Goal: Browse casually

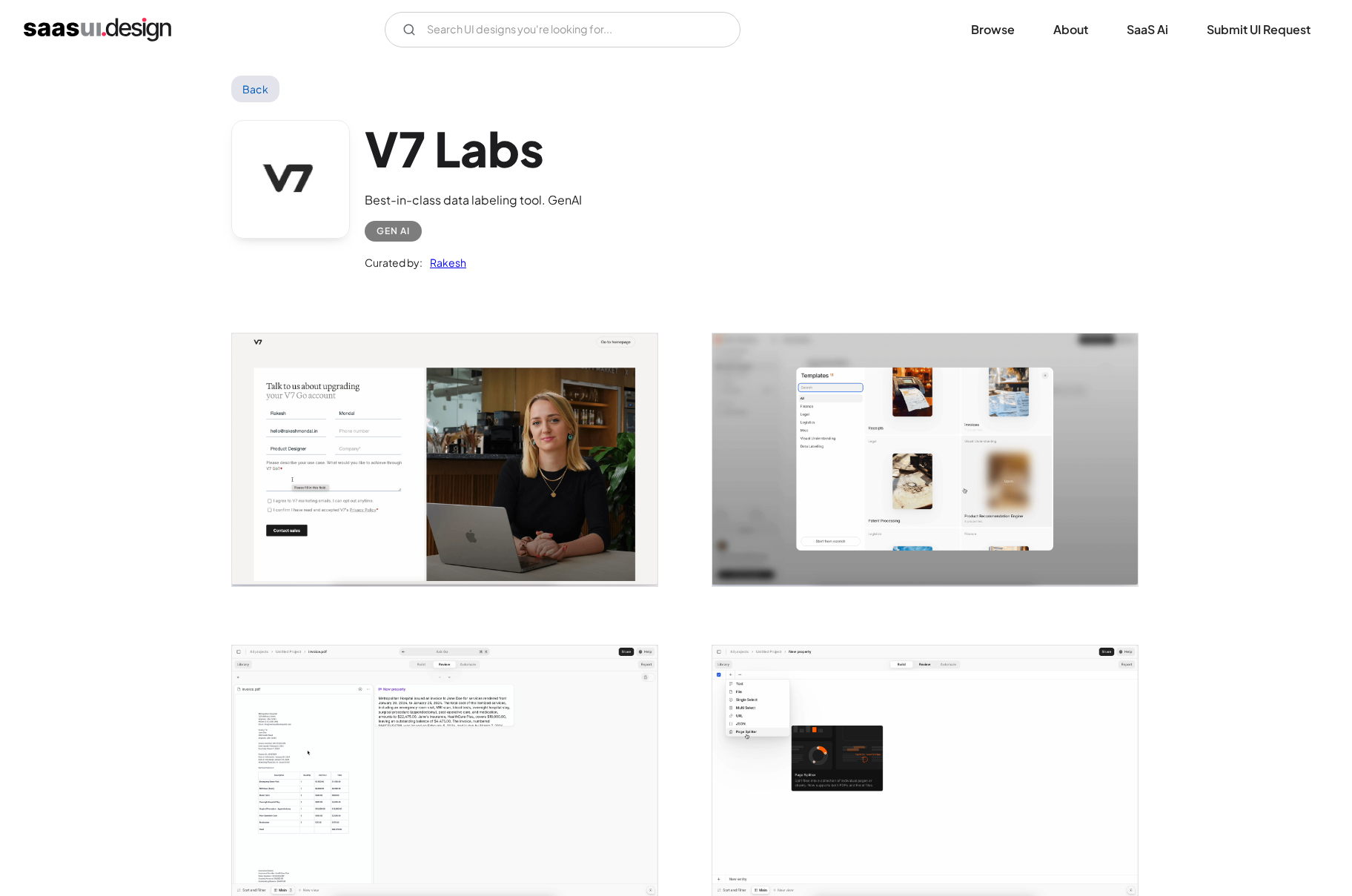
scroll to position [14, 0]
click at [862, 480] on img "open lightbox" at bounding box center [925, 459] width 425 height 253
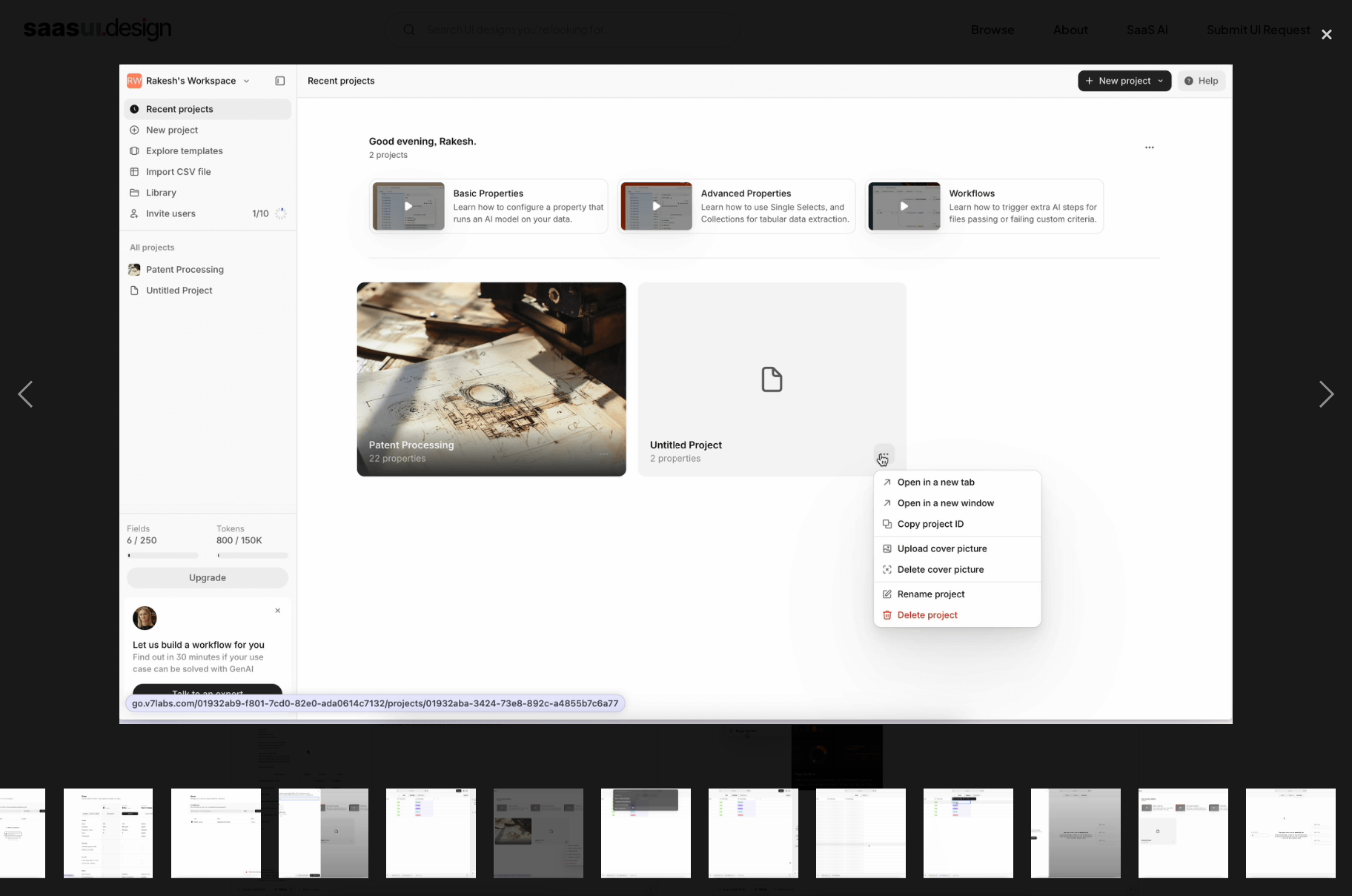
scroll to position [0, 923]
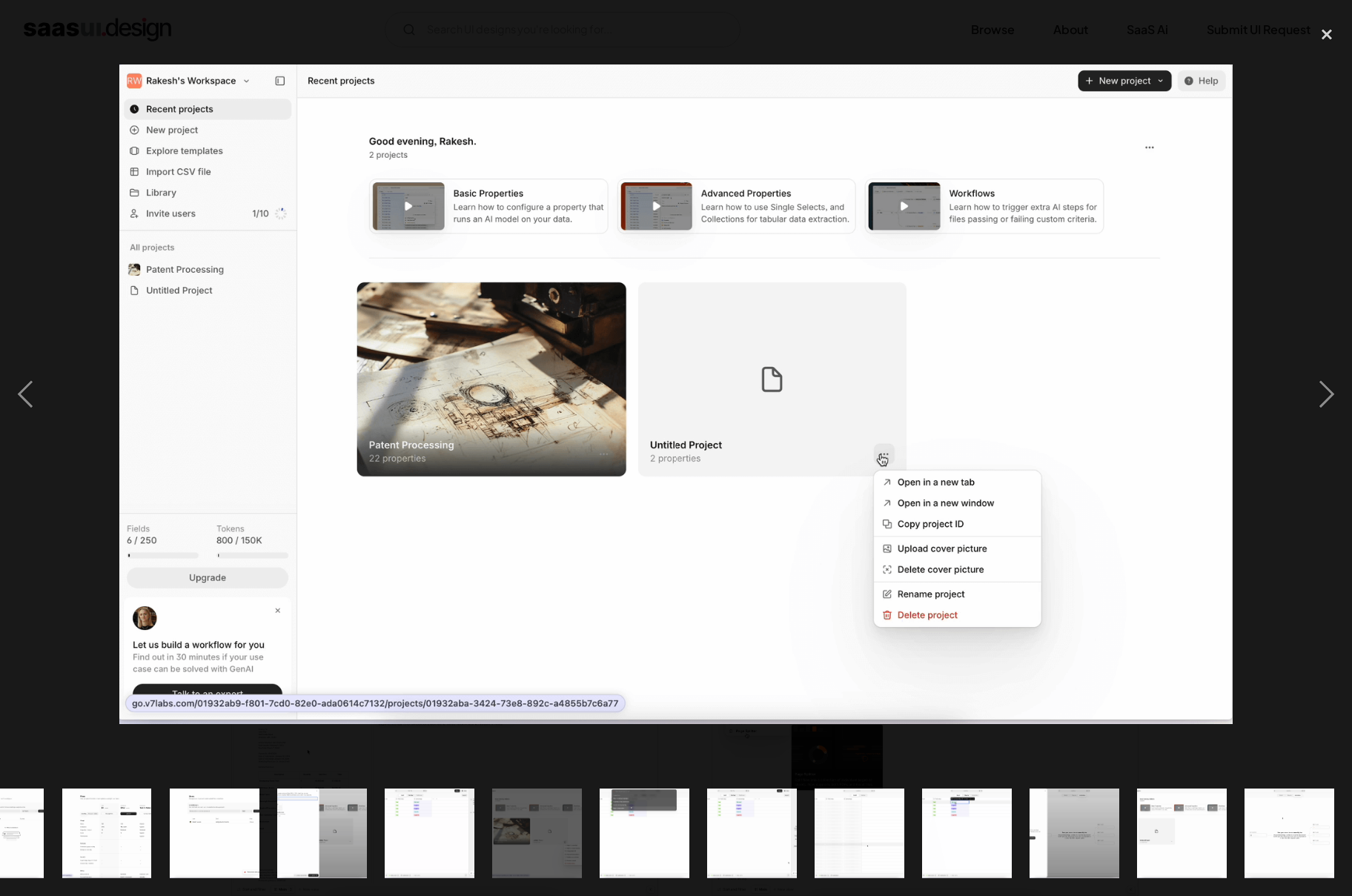
click at [743, 834] on img "show item 16 of 21" at bounding box center [752, 832] width 152 height 90
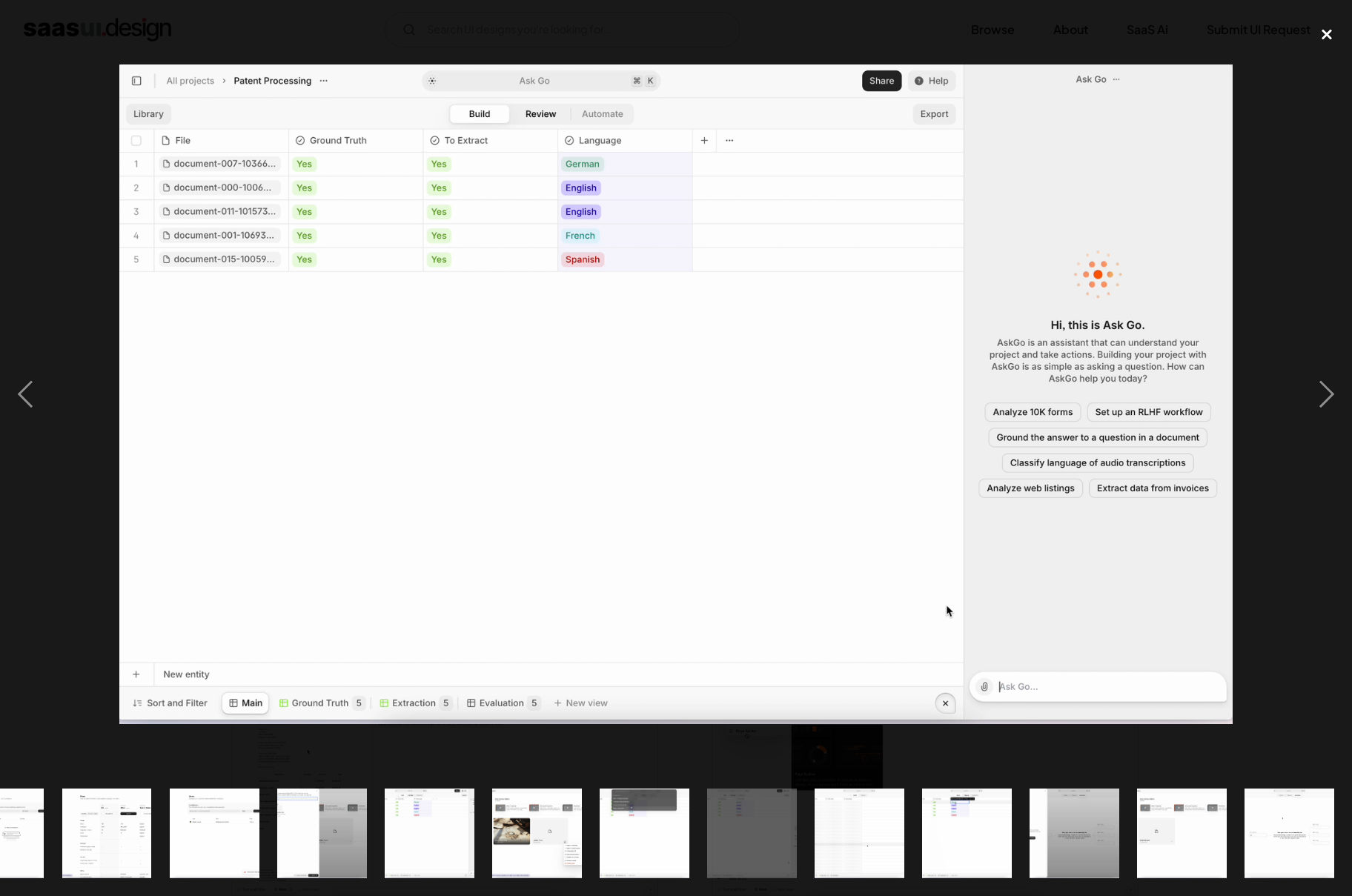
click at [1329, 28] on div "close lightbox" at bounding box center [1327, 33] width 51 height 32
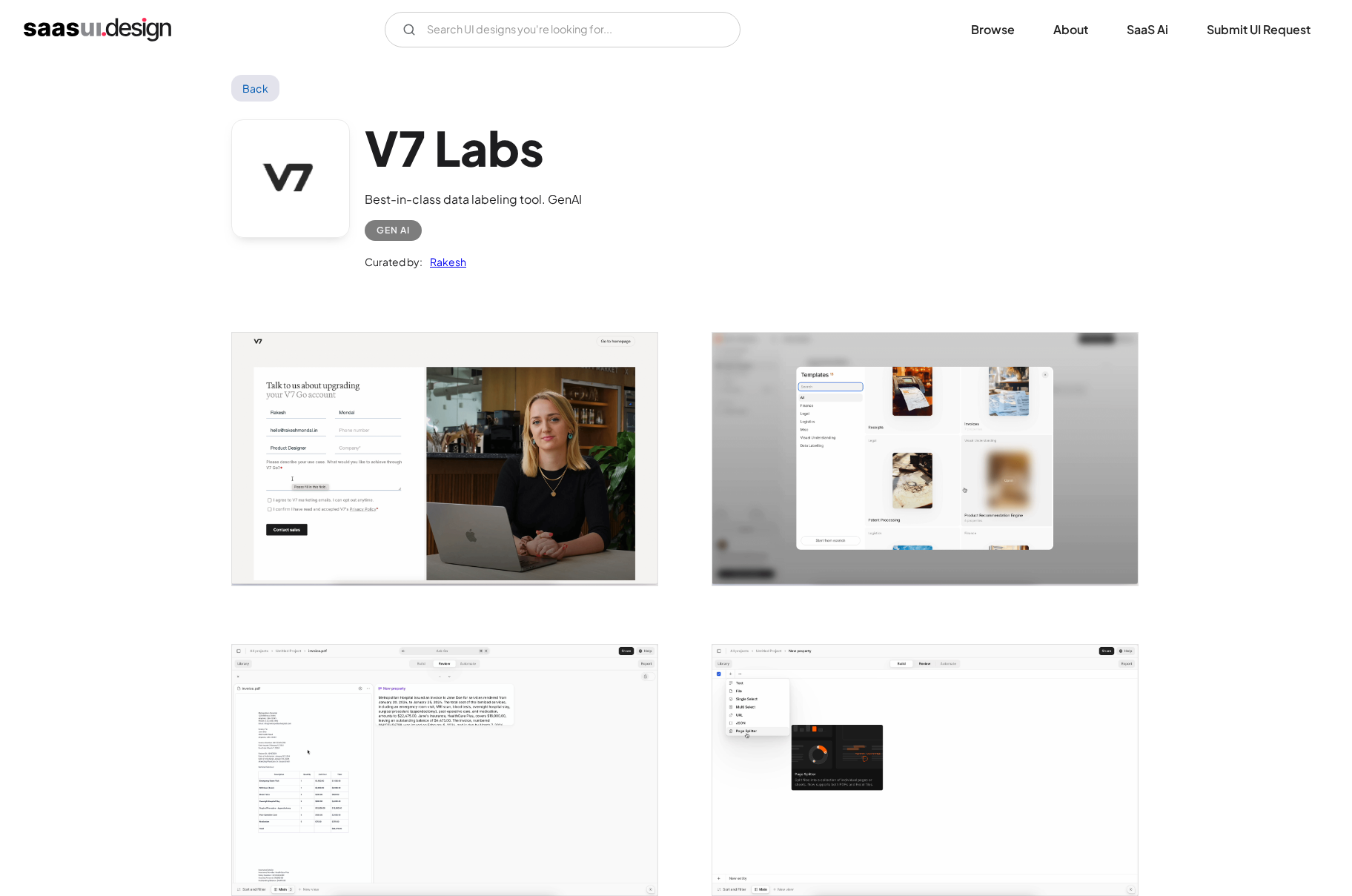
scroll to position [0, 0]
click at [251, 84] on link "Back" at bounding box center [254, 88] width 48 height 27
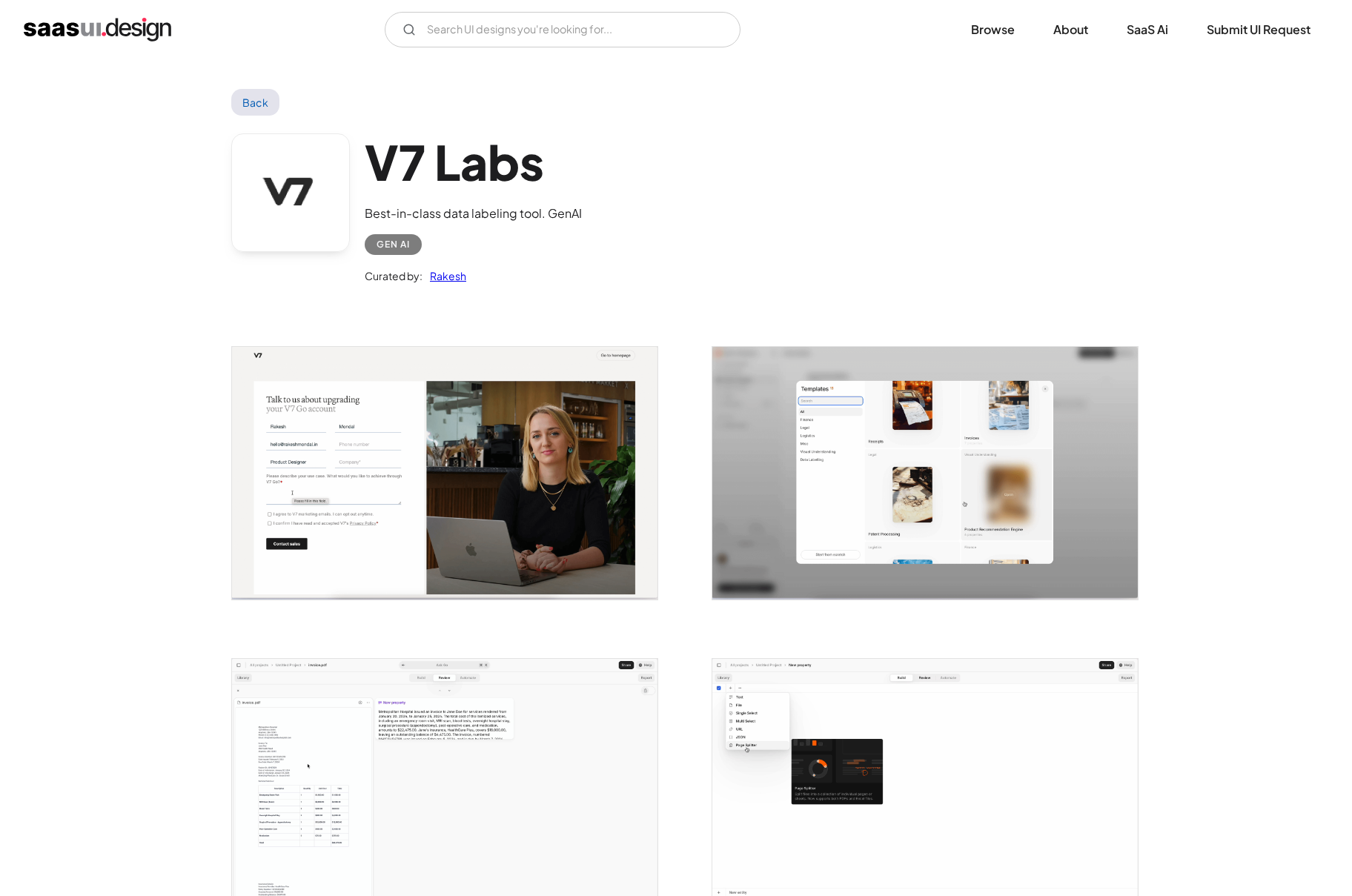
click at [99, 29] on img "home" at bounding box center [97, 29] width 147 height 24
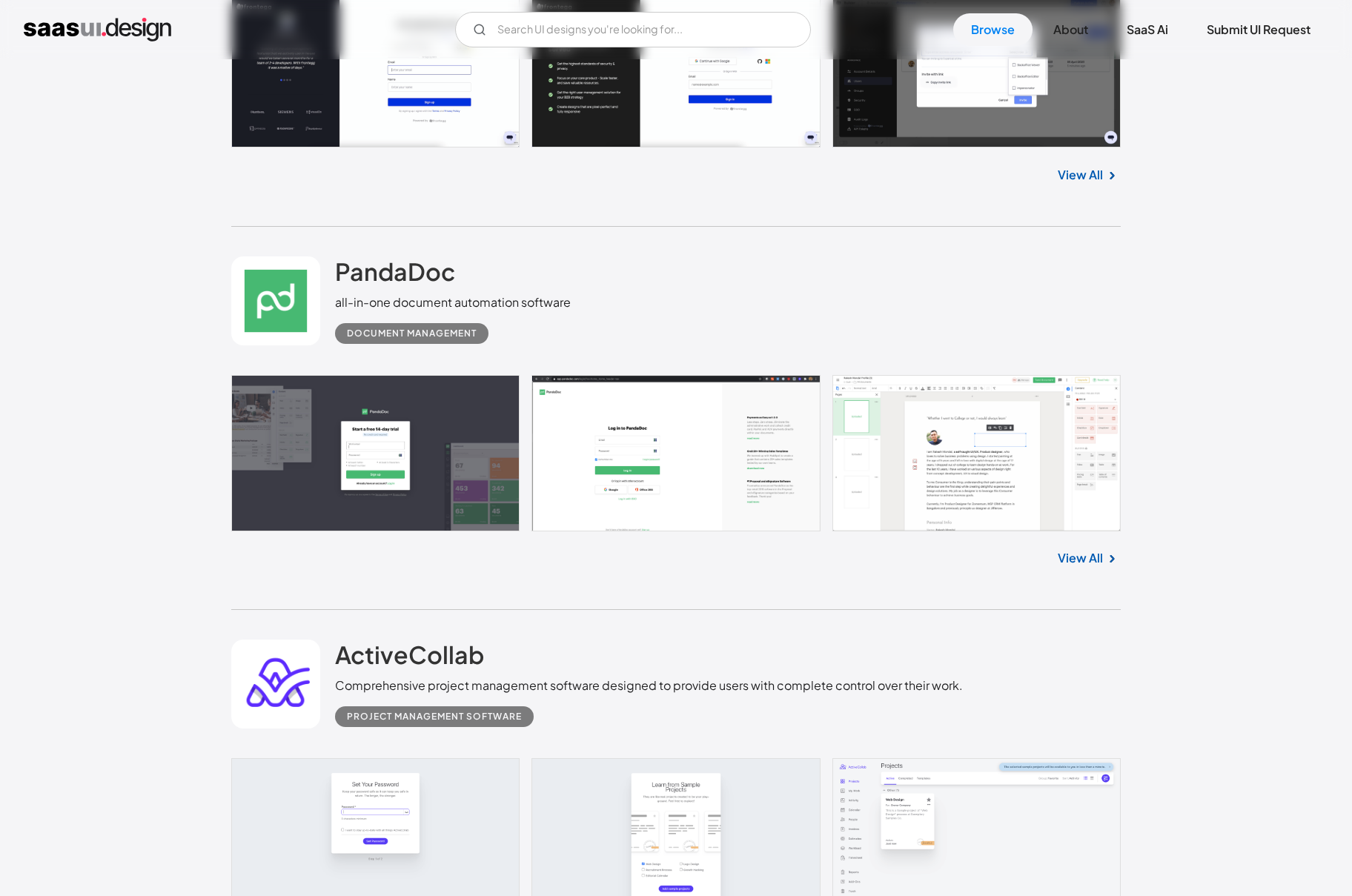
scroll to position [5050, 0]
